Goal: Task Accomplishment & Management: Use online tool/utility

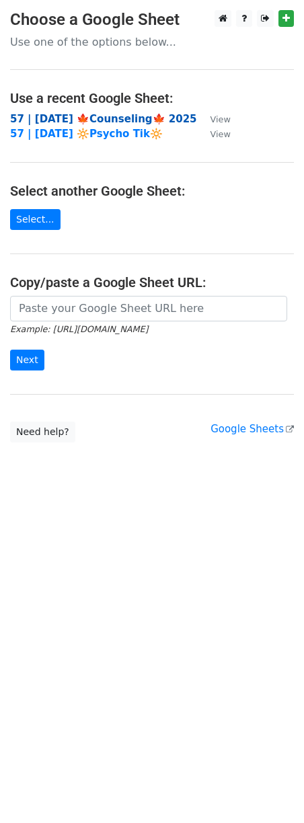
click at [85, 114] on strong "57 | [DATE] 🍁Counseling🍁 2025" at bounding box center [103, 119] width 187 height 12
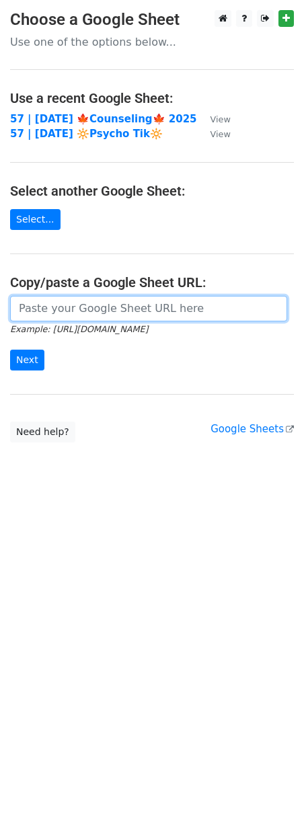
click at [87, 296] on input "url" at bounding box center [148, 309] width 277 height 26
paste input "https://docs.google.com/spreadsheets/d/1dUE6rs9wR29oZltYXOJTAkBWITDaZ1WcT3LY6HF…"
type input "https://docs.google.com/spreadsheets/d/1dUE6rs9wR29oZltYXOJTAkBWITDaZ1WcT3LY6HF…"
click at [10, 350] on input "Next" at bounding box center [27, 360] width 34 height 21
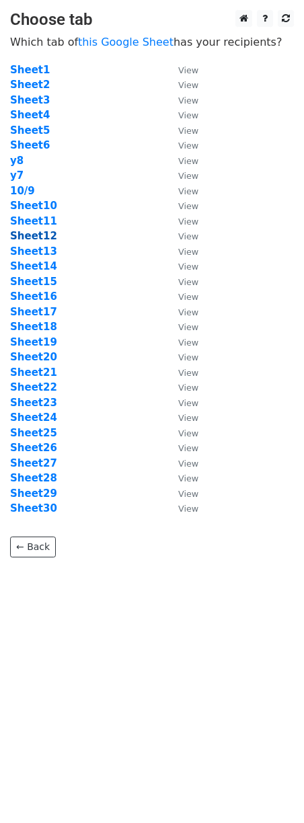
click at [34, 237] on strong "Sheet12" at bounding box center [33, 236] width 47 height 12
click at [36, 238] on strong "Sheet12" at bounding box center [33, 236] width 47 height 12
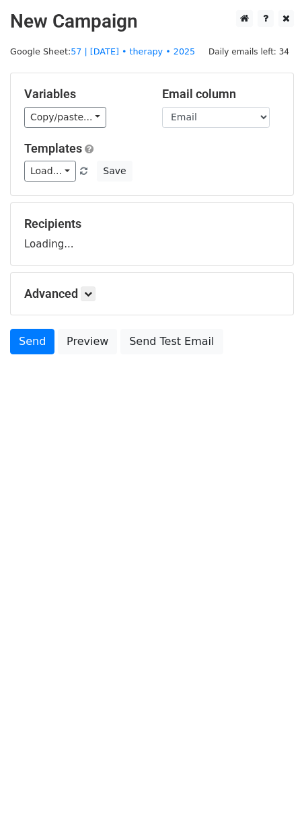
click at [32, 234] on div "Recipients Loading..." at bounding box center [152, 234] width 256 height 35
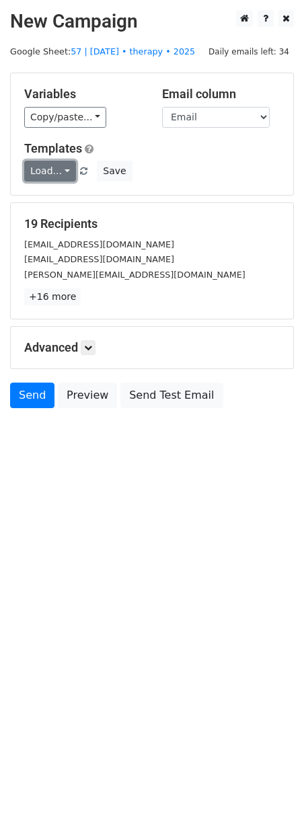
click at [50, 179] on link "Load..." at bounding box center [50, 171] width 52 height 21
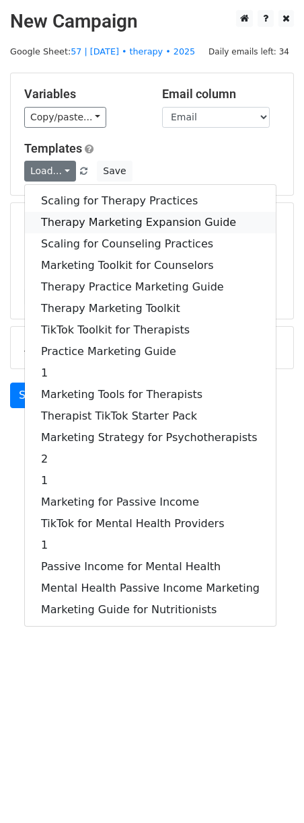
click at [56, 230] on link "Therapy Marketing Expansion Guide" at bounding box center [150, 223] width 251 height 22
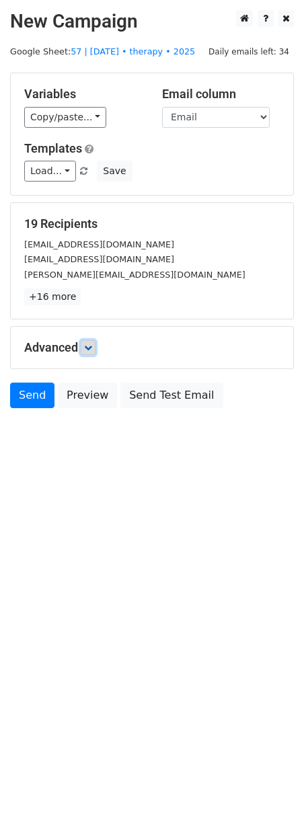
click at [92, 344] on icon at bounding box center [88, 348] width 8 height 8
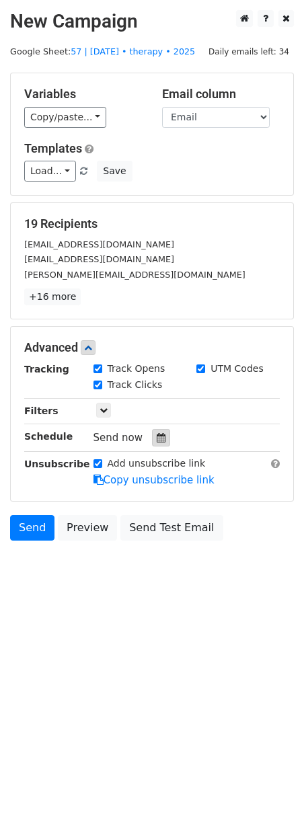
click at [159, 437] on icon at bounding box center [161, 437] width 9 height 9
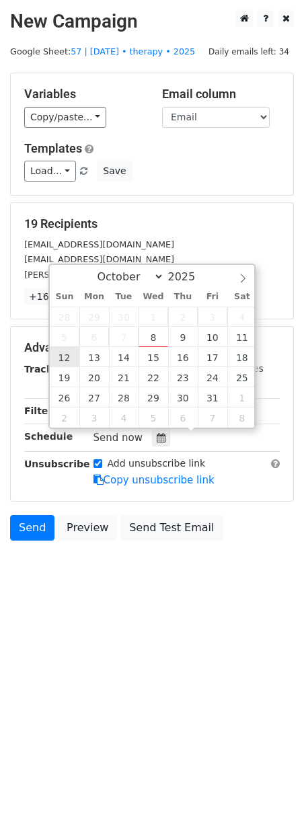
type input "2025-10-12 12:00"
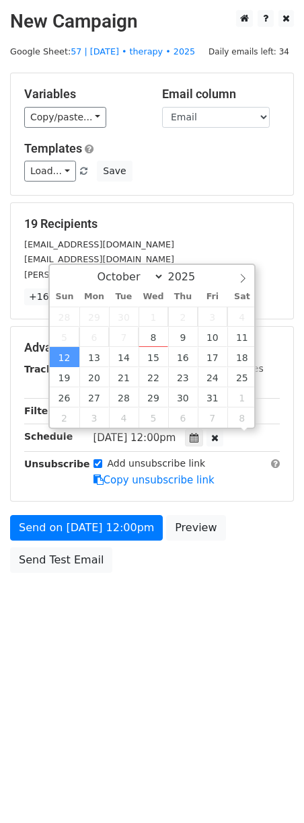
scroll to position [1, 0]
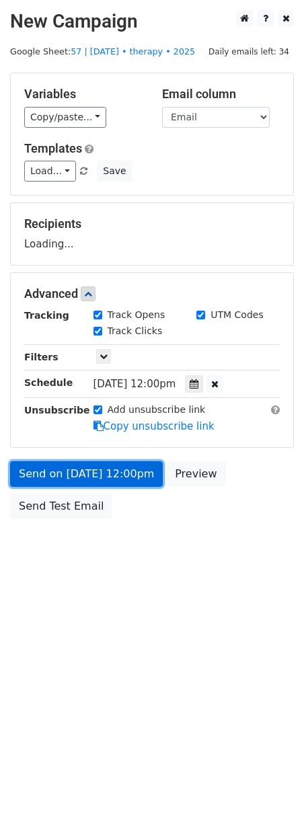
click at [82, 470] on link "Send on Oct 12 at 12:00pm" at bounding box center [86, 474] width 153 height 26
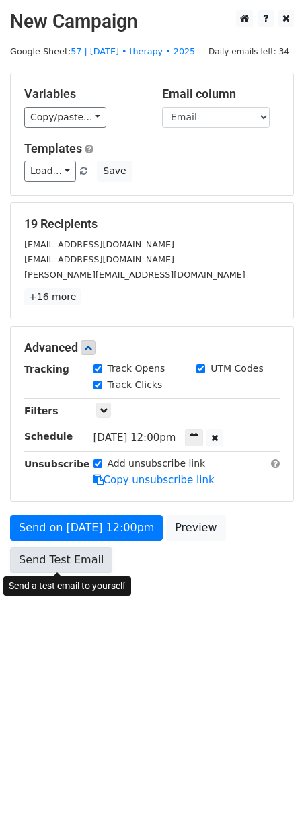
click at [77, 552] on link "Send Test Email" at bounding box center [61, 561] width 102 height 26
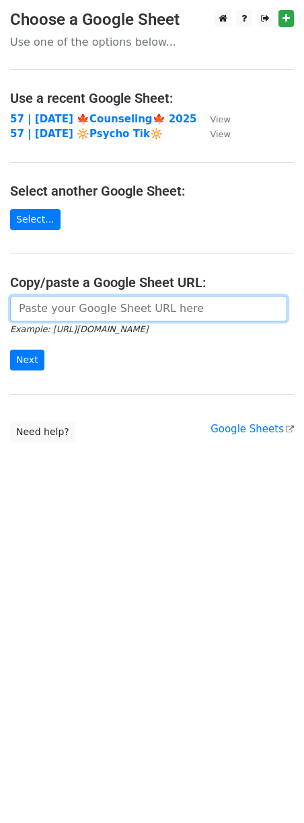
click at [106, 310] on input "url" at bounding box center [148, 309] width 277 height 26
paste input "[URL][DOMAIN_NAME]"
type input "[URL][DOMAIN_NAME]"
click at [10, 350] on input "Next" at bounding box center [27, 360] width 34 height 21
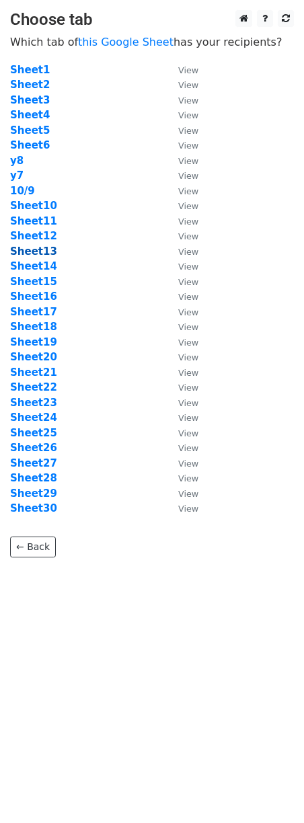
click at [30, 249] on strong "Sheet13" at bounding box center [33, 252] width 47 height 12
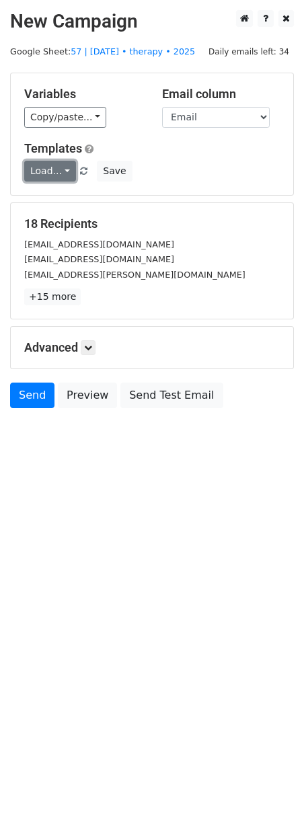
click at [59, 165] on link "Load..." at bounding box center [50, 171] width 52 height 21
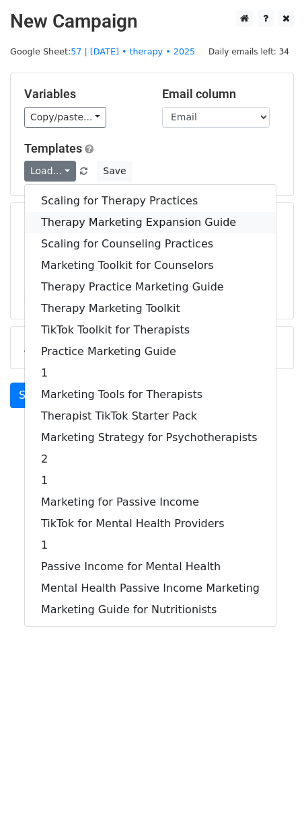
click at [69, 229] on link "Therapy Marketing Expansion Guide" at bounding box center [150, 223] width 251 height 22
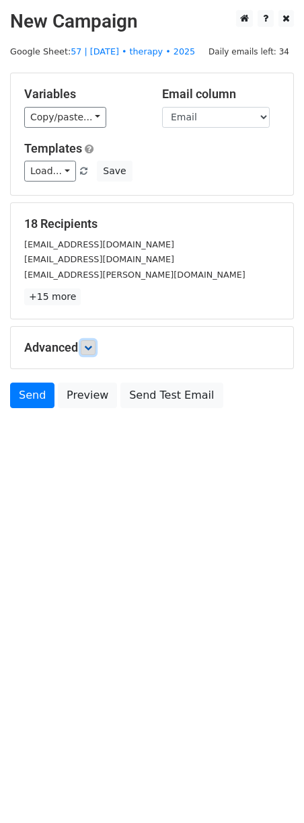
click at [90, 351] on icon at bounding box center [88, 348] width 8 height 8
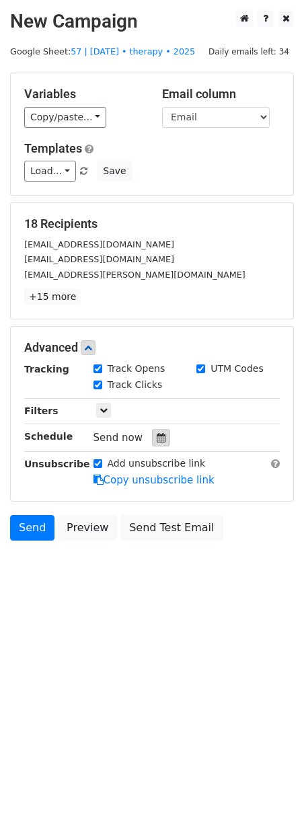
click at [157, 437] on icon at bounding box center [161, 437] width 9 height 9
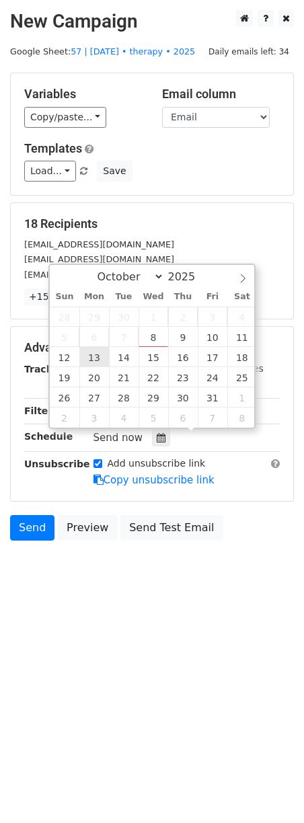
type input "2025-10-13 12:00"
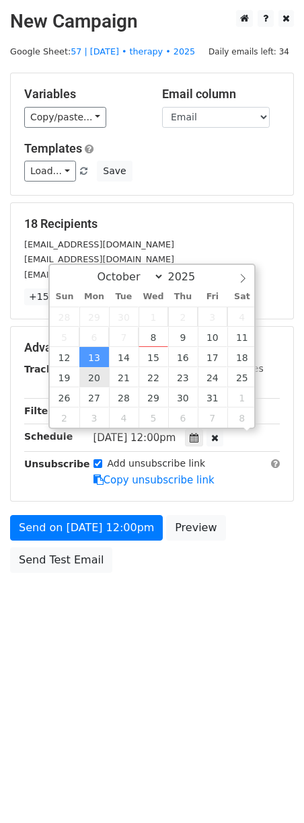
scroll to position [1, 0]
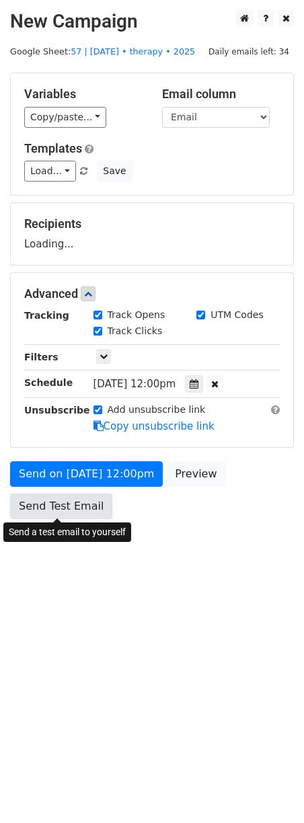
click at [86, 503] on link "Send Test Email" at bounding box center [61, 507] width 102 height 26
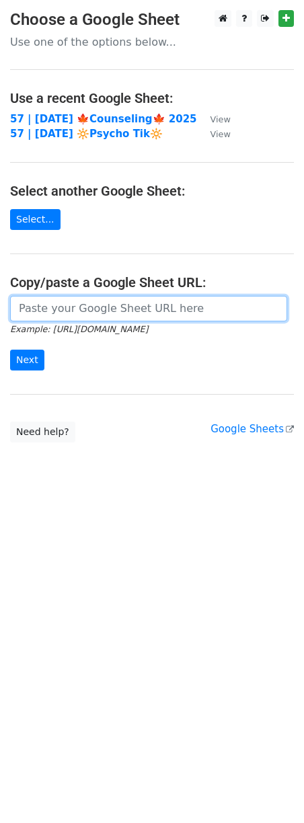
click at [104, 314] on input "url" at bounding box center [148, 309] width 277 height 26
paste input "https://docs.google.com/spreadsheets/d/1dUE6rs9wR29oZltYXOJTAkBWITDaZ1WcT3LY6HF…"
type input "https://docs.google.com/spreadsheets/d/1dUE6rs9wR29oZltYXOJTAkBWITDaZ1WcT3LY6HF…"
click at [10, 350] on input "Next" at bounding box center [27, 360] width 34 height 21
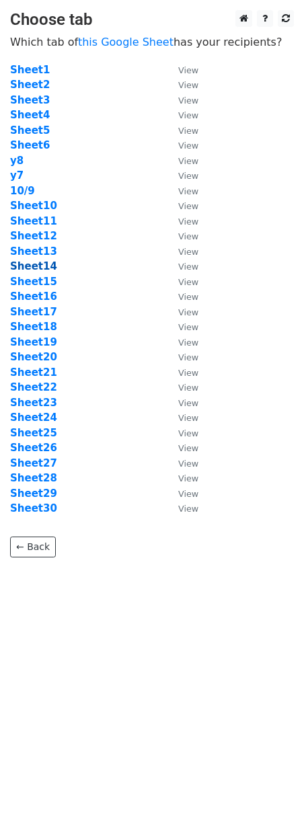
click at [34, 262] on strong "Sheet14" at bounding box center [33, 266] width 47 height 12
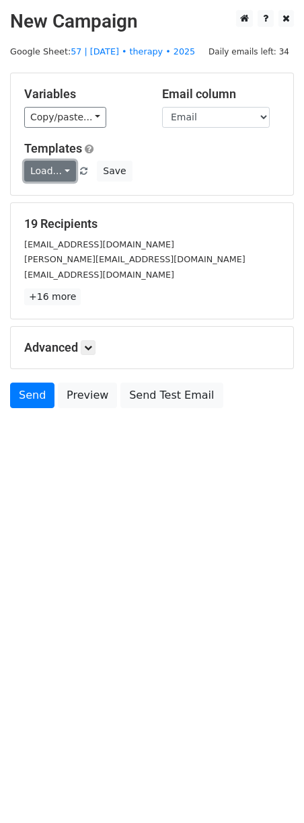
click at [44, 170] on link "Load..." at bounding box center [50, 171] width 52 height 21
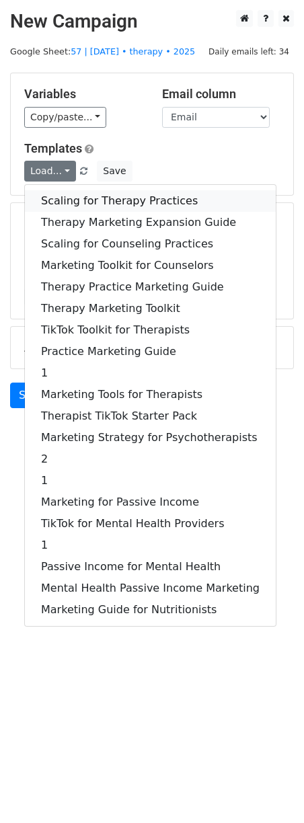
click at [72, 198] on link "Scaling for Therapy Practices" at bounding box center [150, 201] width 251 height 22
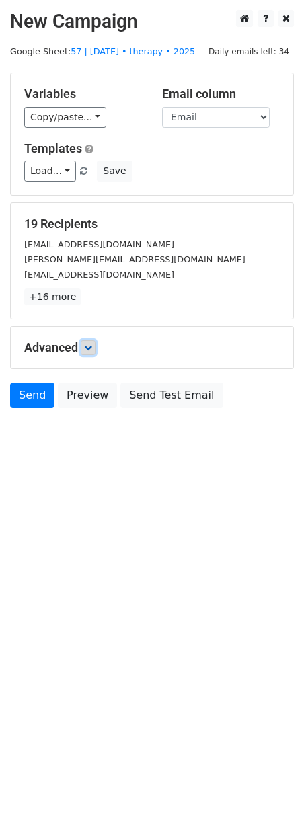
click at [92, 350] on icon at bounding box center [88, 348] width 8 height 8
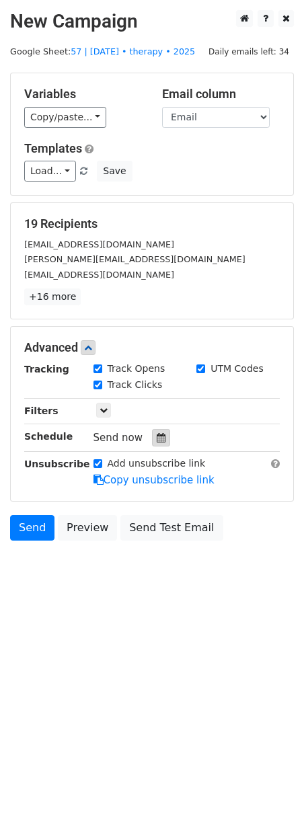
click at [157, 441] on icon at bounding box center [161, 437] width 9 height 9
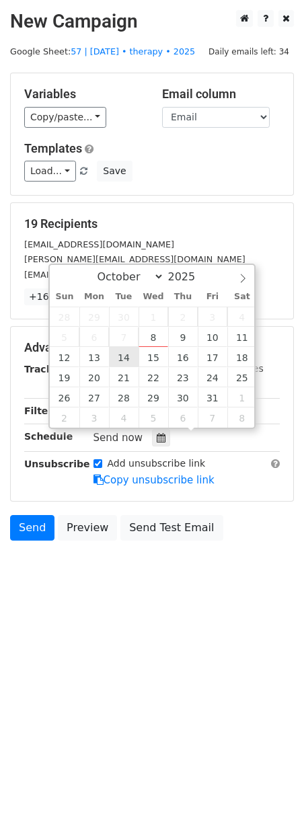
type input "[DATE] 12:00"
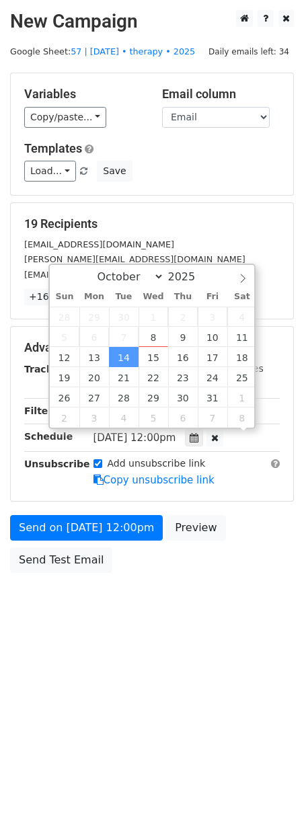
scroll to position [1, 0]
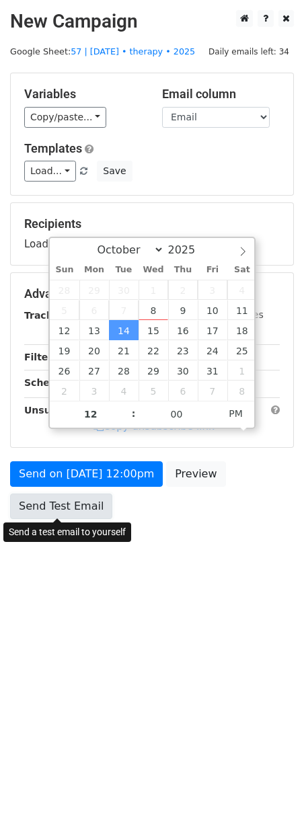
click at [54, 517] on link "Send Test Email" at bounding box center [61, 507] width 102 height 26
